Goal: Task Accomplishment & Management: Complete application form

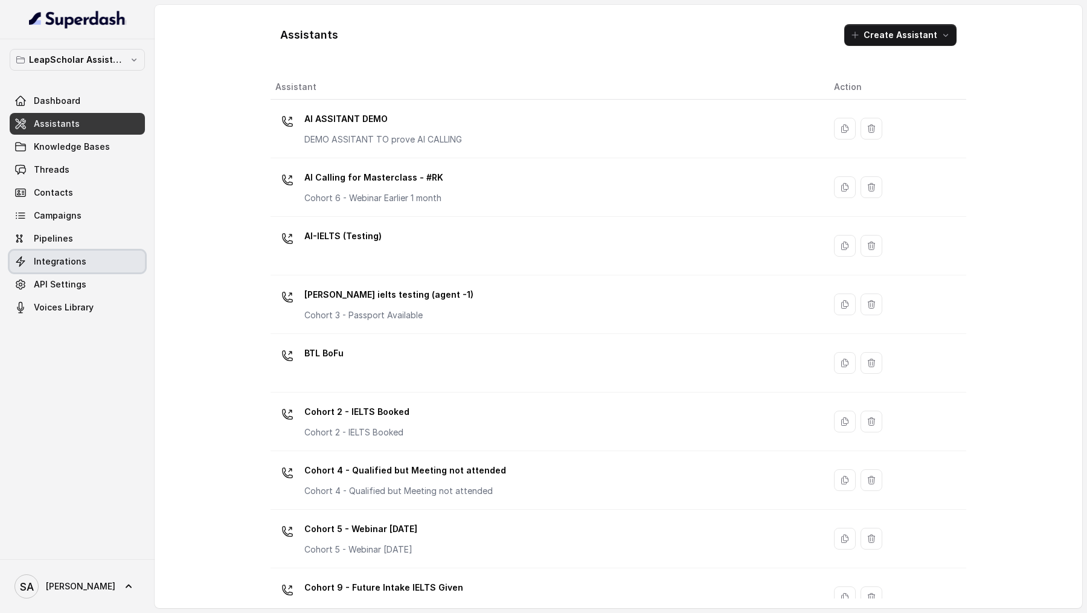
click at [69, 261] on span "Integrations" at bounding box center [60, 261] width 53 height 12
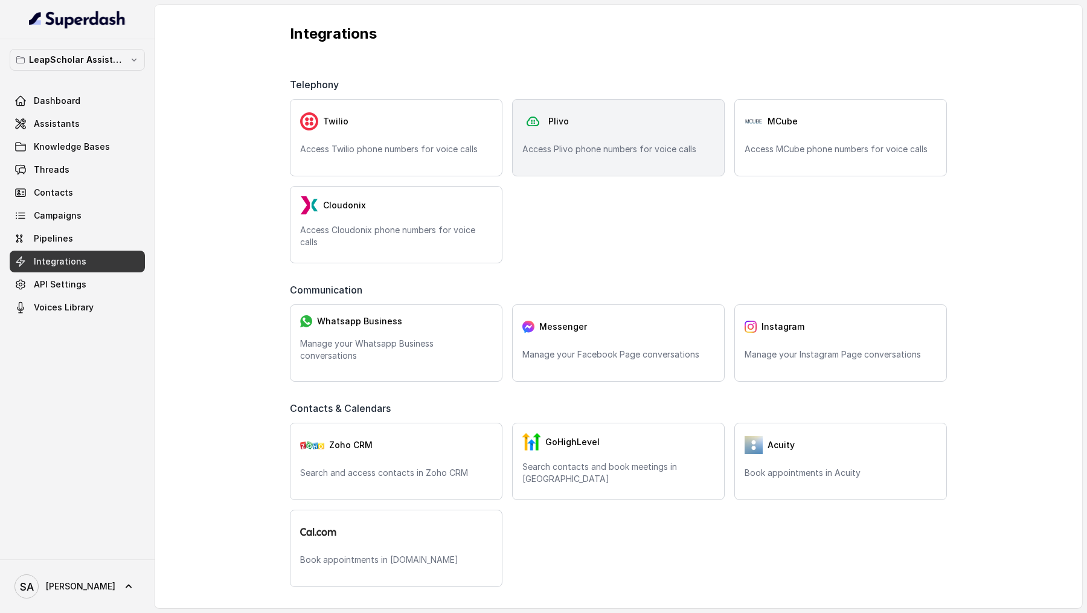
click at [601, 146] on p "Access Plivo phone numbers for voice calls" at bounding box center [618, 149] width 192 height 12
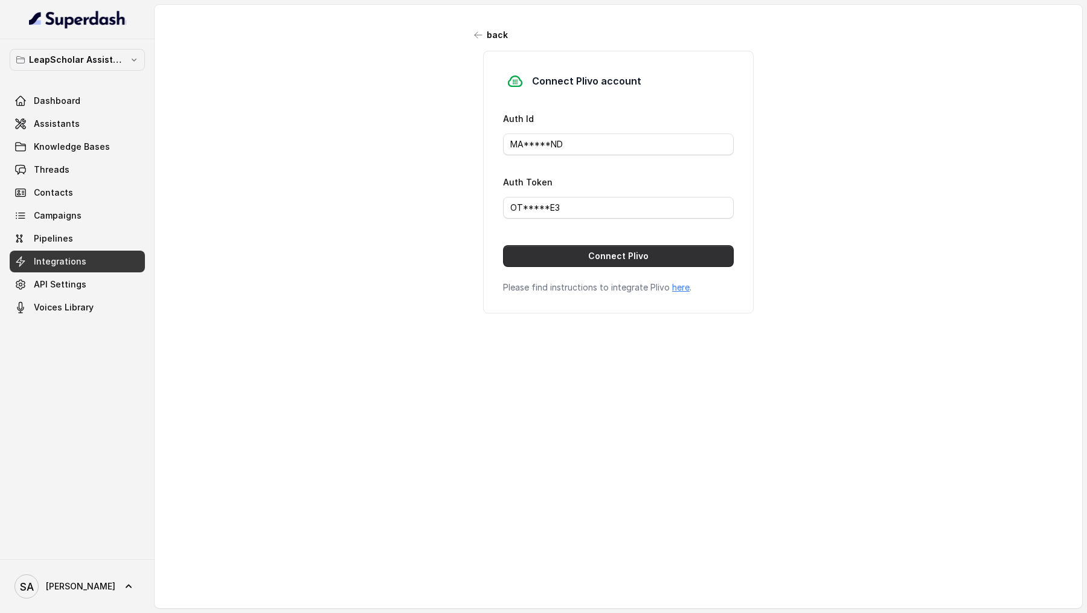
click at [720, 262] on button "Connect Plivo" at bounding box center [618, 256] width 231 height 22
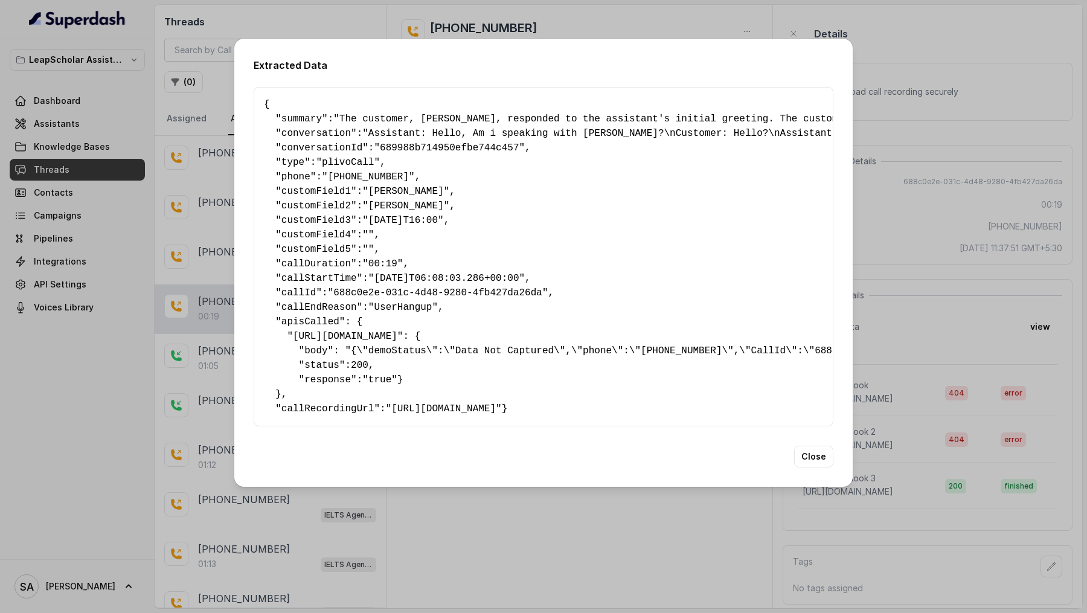
scroll to position [0, 459]
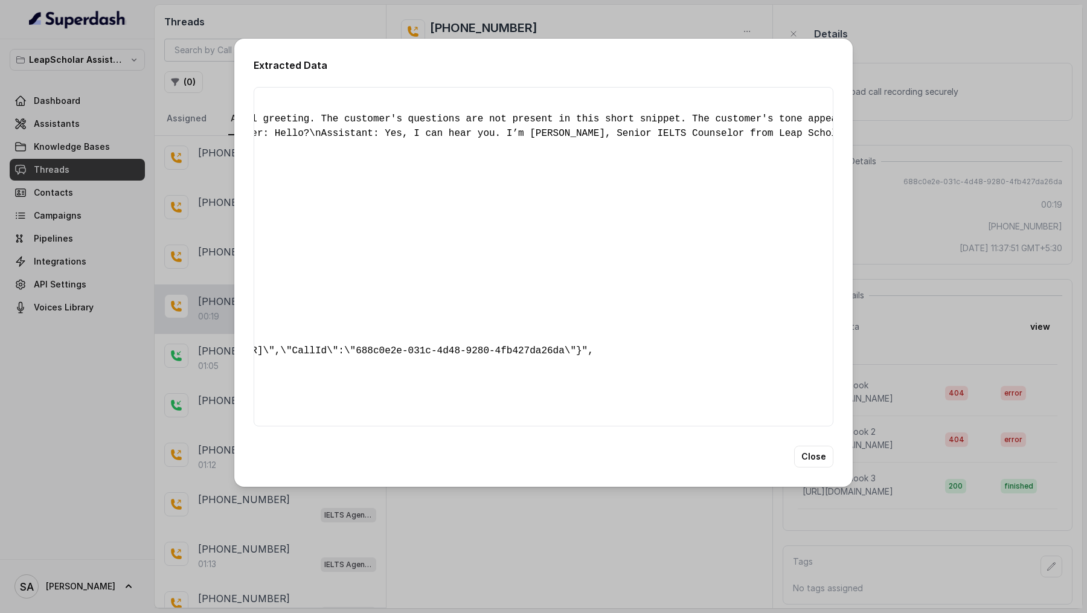
click at [211, 162] on div "Extracted Data { " summary ": "The customer, [PERSON_NAME], responded to the as…" at bounding box center [543, 306] width 1087 height 613
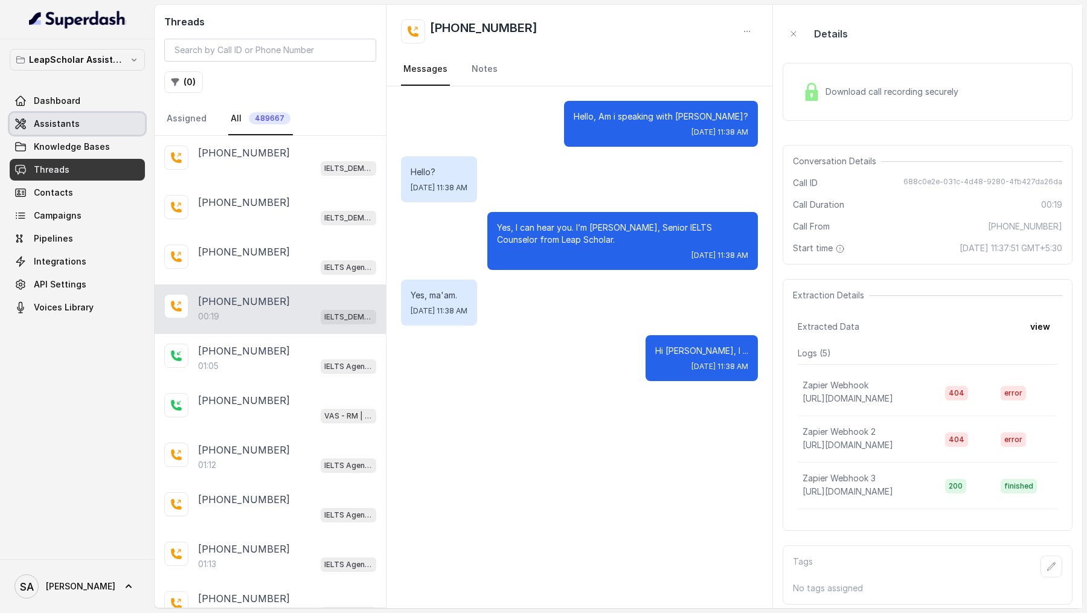
click at [89, 124] on link "Assistants" at bounding box center [77, 124] width 135 height 22
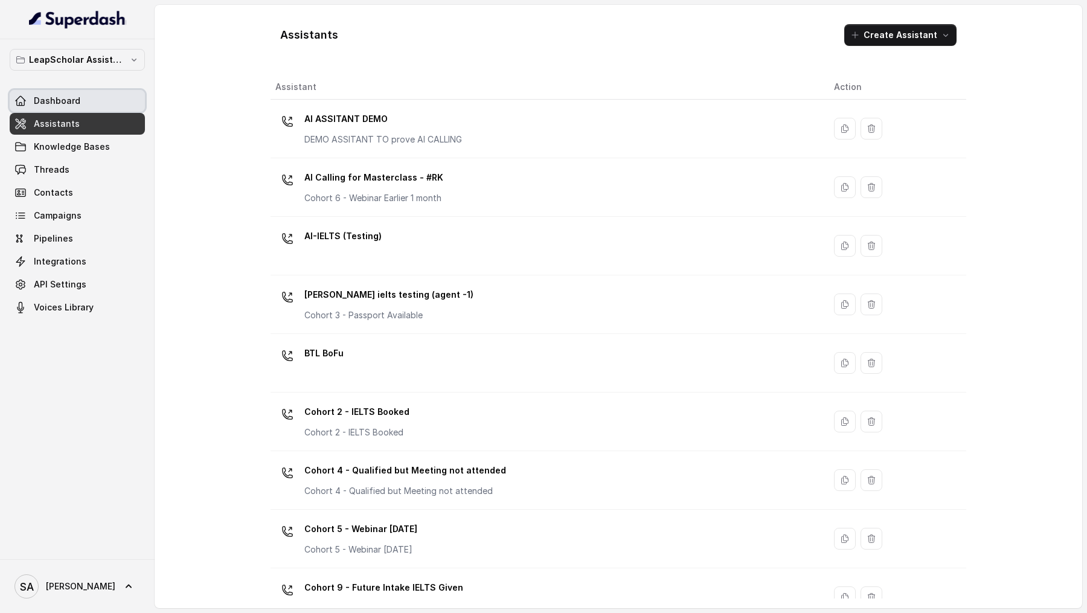
click at [112, 103] on link "Dashboard" at bounding box center [77, 101] width 135 height 22
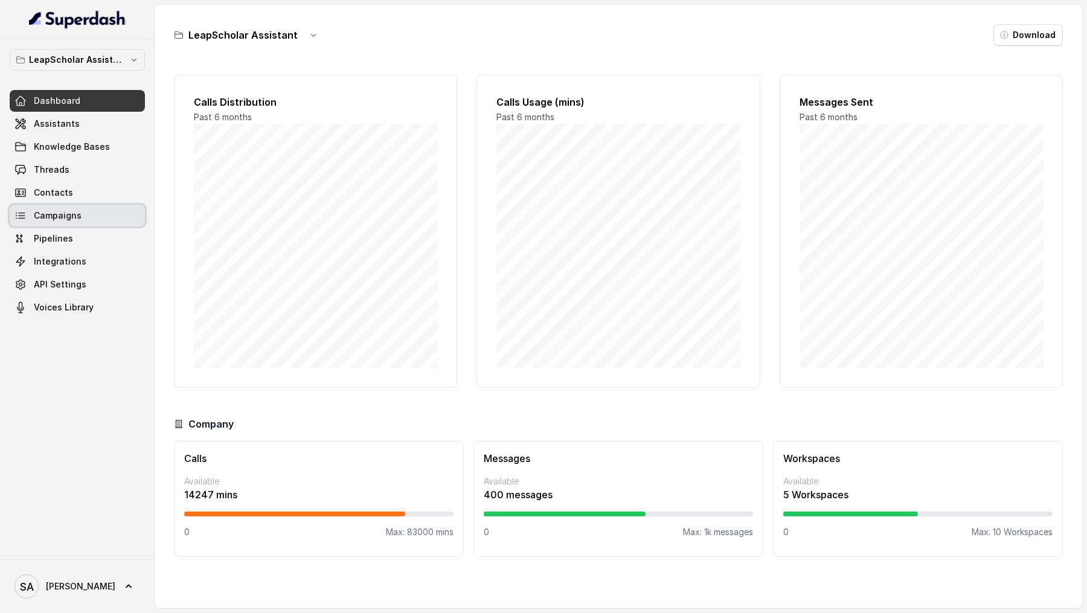
click at [73, 222] on link "Campaigns" at bounding box center [77, 216] width 135 height 22
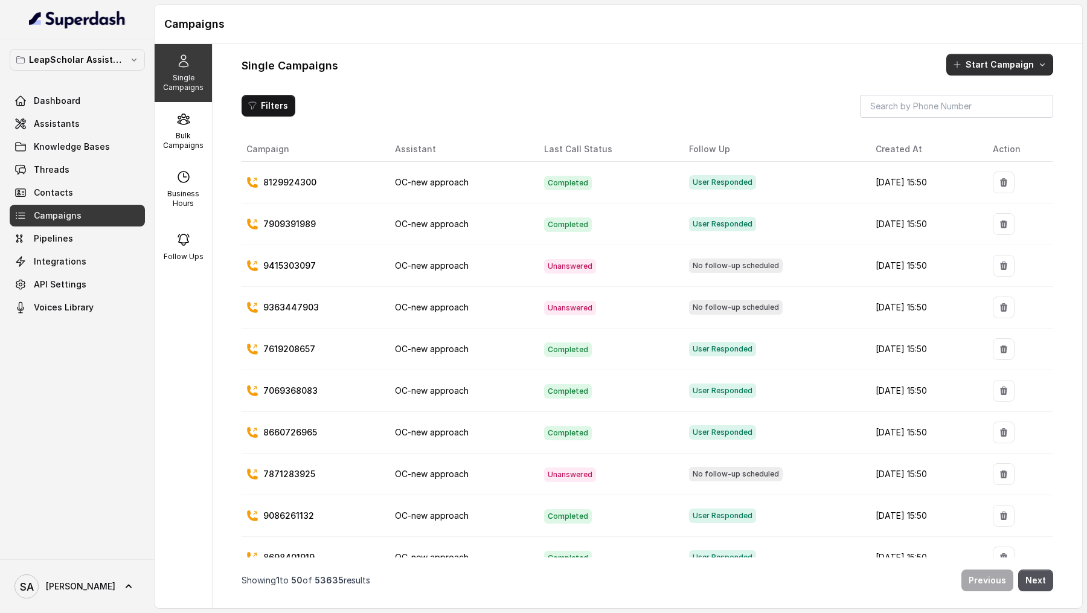
click at [992, 66] on button "Start Campaign" at bounding box center [999, 65] width 107 height 22
click at [988, 115] on div "Call" at bounding box center [983, 116] width 59 height 12
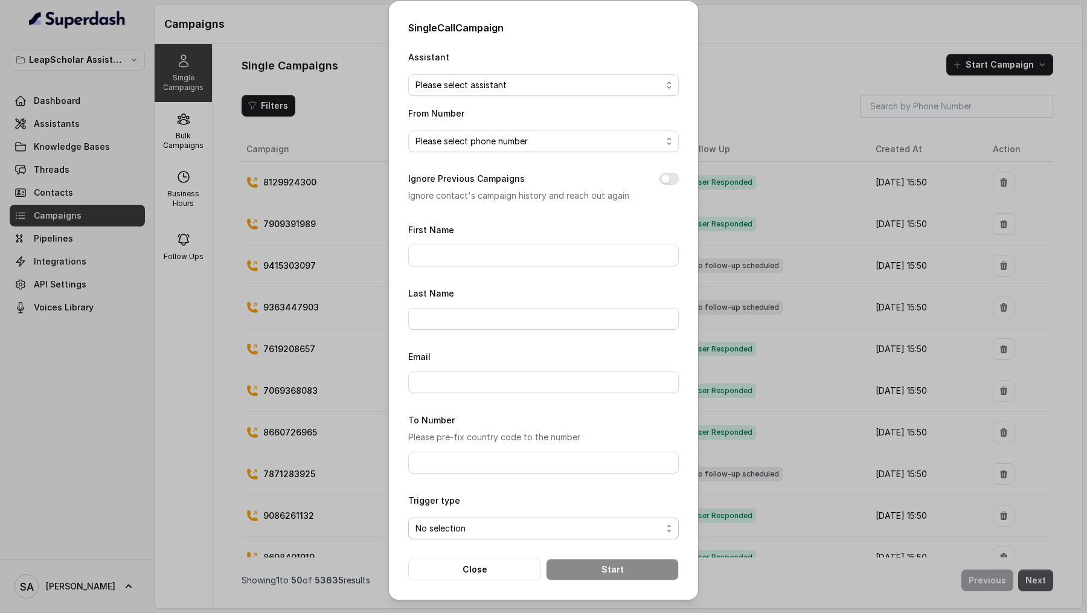
click at [638, 527] on div "No selection" at bounding box center [538, 528] width 246 height 14
click at [743, 82] on div "Single Call Campaign Assistant Please select assistant From Number Please selec…" at bounding box center [543, 306] width 1087 height 613
click at [237, 124] on div "Single Call Campaign Assistant Please select assistant From Number Please selec…" at bounding box center [543, 306] width 1087 height 613
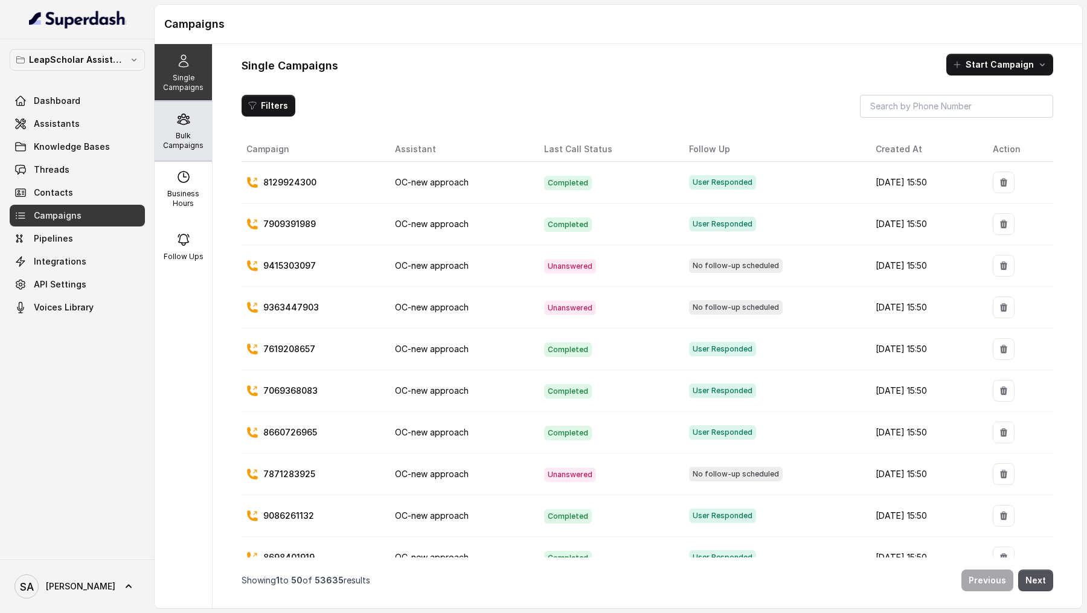
click at [176, 130] on div "Bulk Campaigns" at bounding box center [183, 131] width 57 height 58
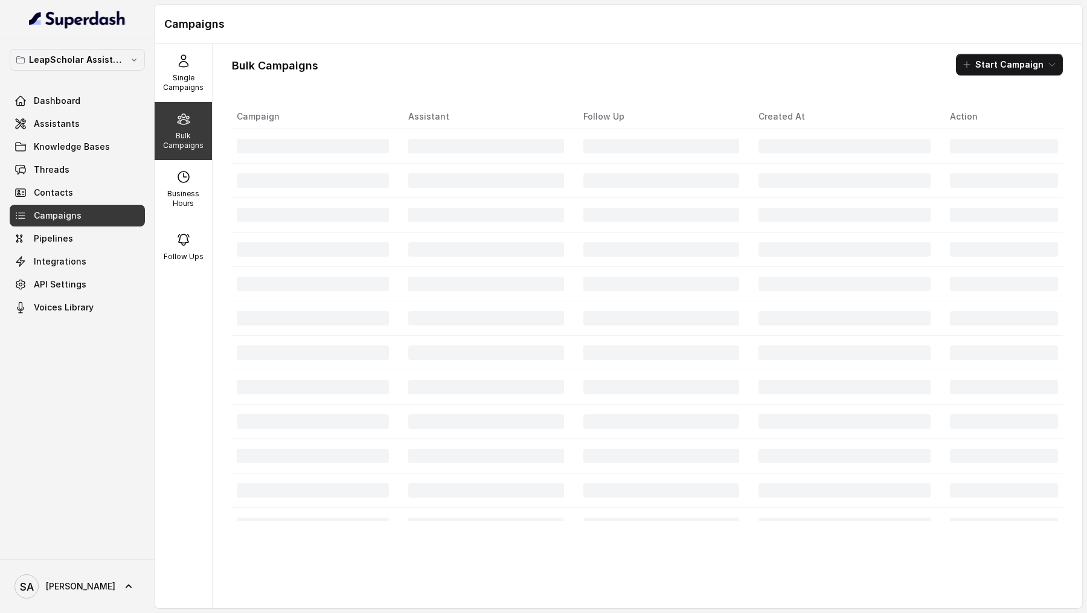
click at [1004, 67] on button "Start Campaign" at bounding box center [1009, 65] width 107 height 22
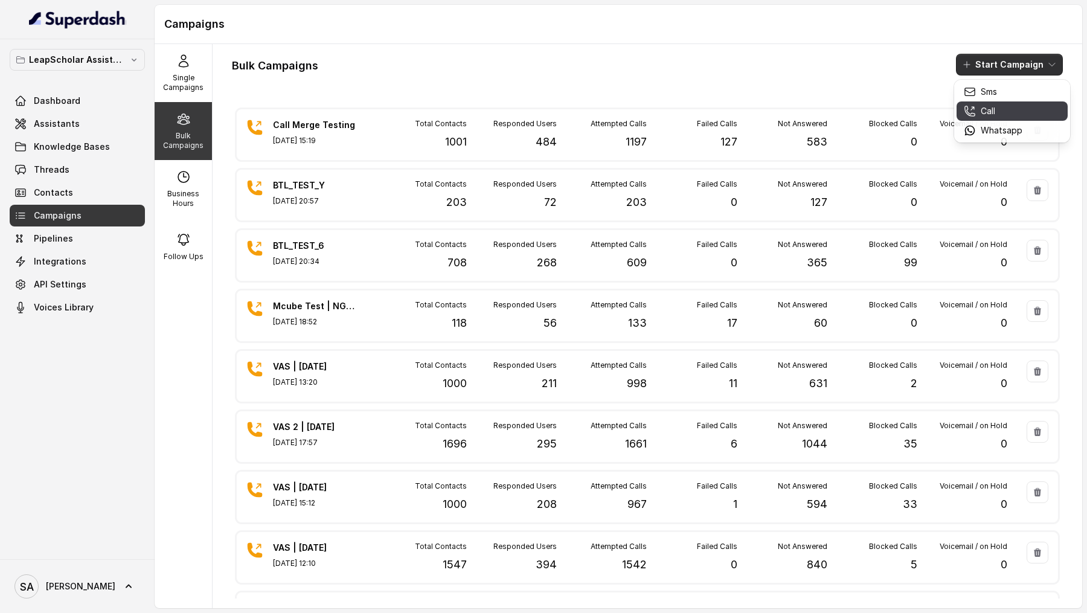
click at [983, 109] on p "Call" at bounding box center [988, 111] width 14 height 12
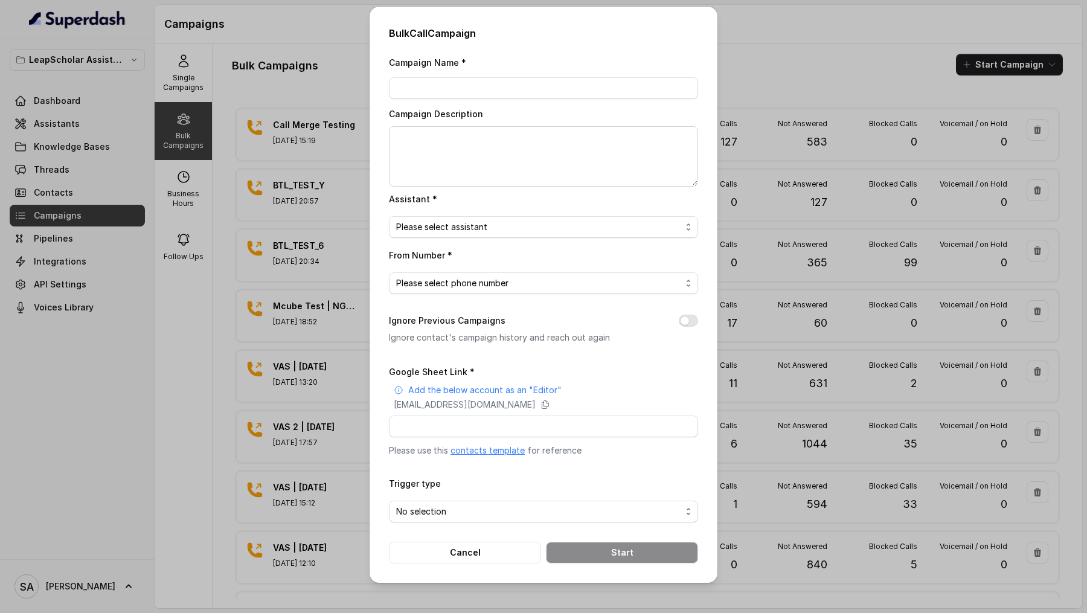
click at [478, 447] on link "contacts template" at bounding box center [487, 450] width 74 height 10
click at [243, 196] on div "Bulk Call Campaign Campaign Name * Campaign Description Assistant * Please sele…" at bounding box center [543, 306] width 1087 height 613
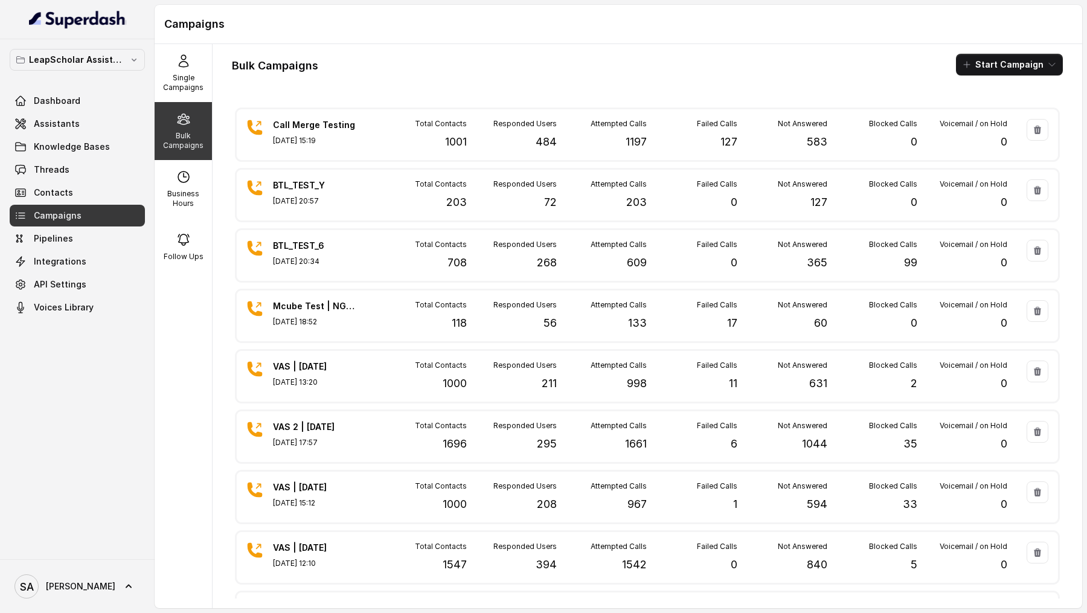
click at [185, 121] on icon at bounding box center [183, 119] width 11 height 10
click at [181, 150] on div "Bulk Campaigns" at bounding box center [183, 131] width 57 height 58
click at [168, 195] on p "Business Hours" at bounding box center [183, 198] width 48 height 19
select select "[GEOGRAPHIC_DATA]/[GEOGRAPHIC_DATA]"
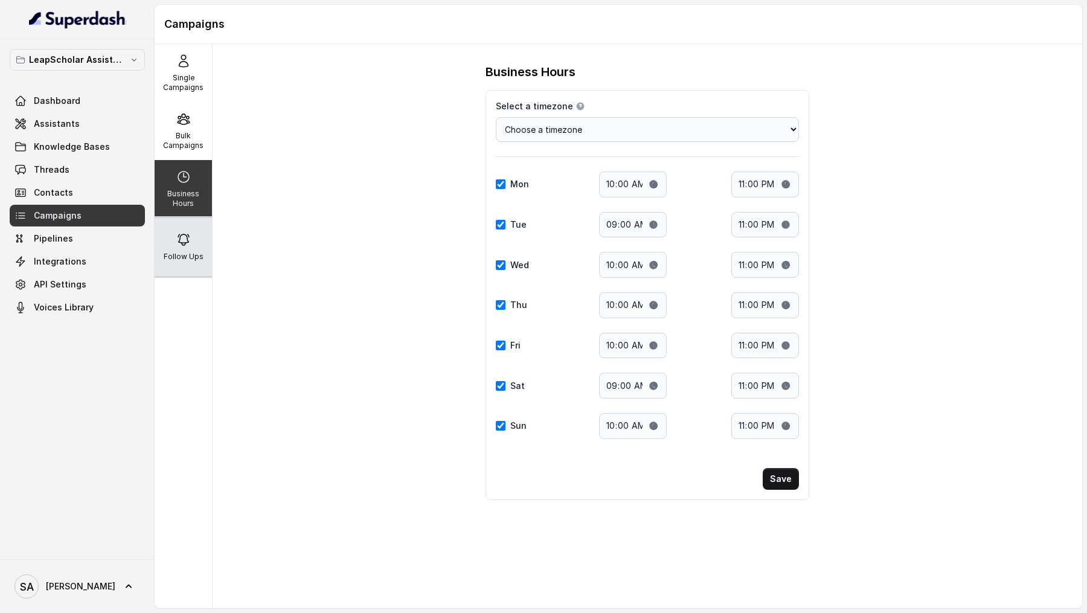
click at [181, 252] on p "Follow Ups" at bounding box center [184, 257] width 40 height 10
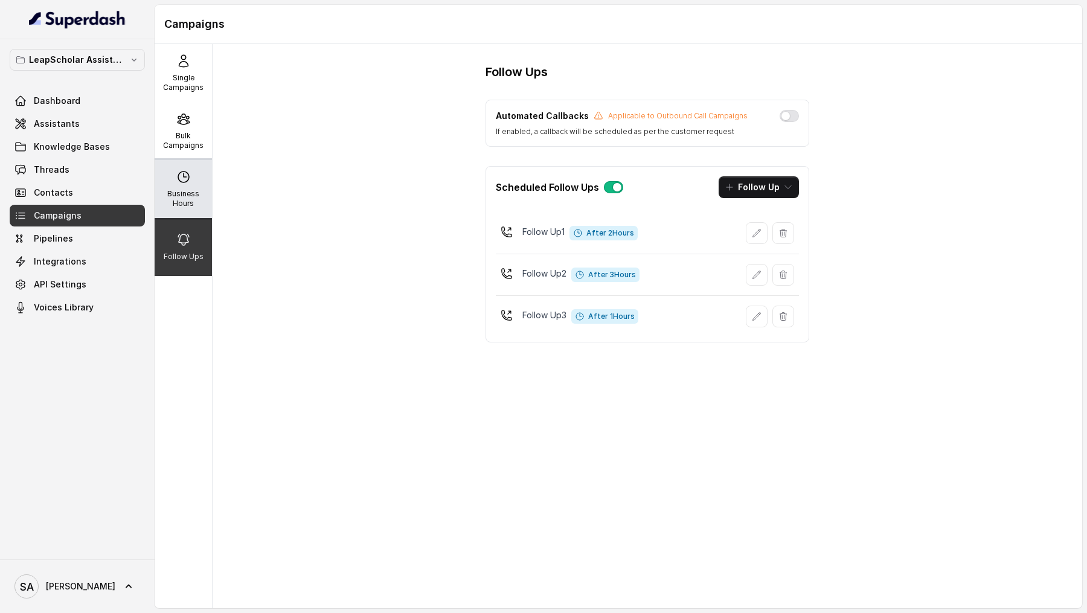
click at [184, 194] on p "Business Hours" at bounding box center [183, 198] width 48 height 19
select select "[GEOGRAPHIC_DATA]/[GEOGRAPHIC_DATA]"
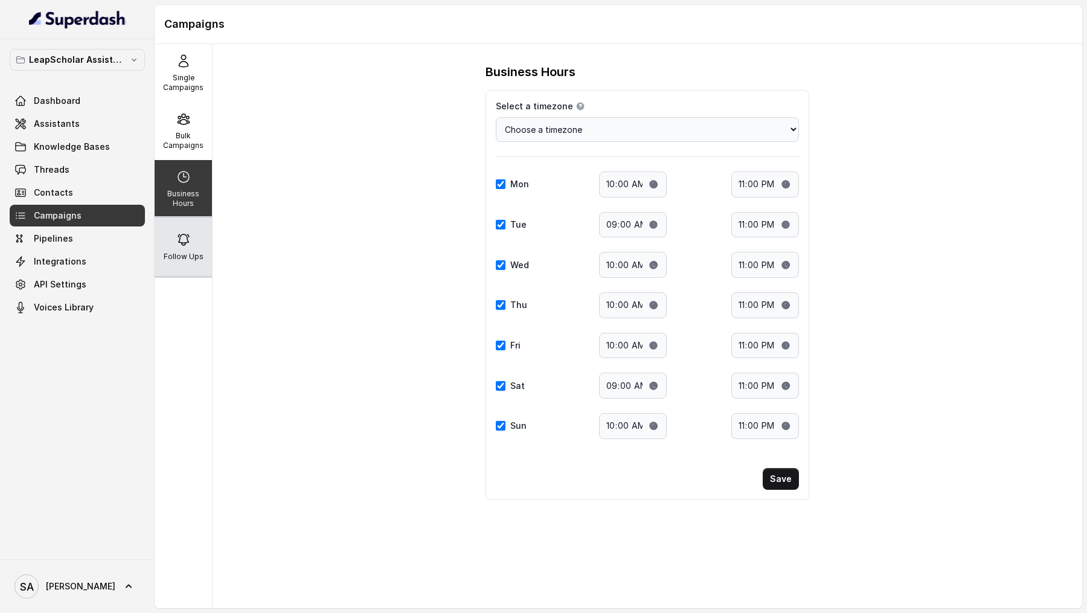
click at [180, 252] on p "Follow Ups" at bounding box center [184, 257] width 40 height 10
